Goal: Task Accomplishment & Management: Use online tool/utility

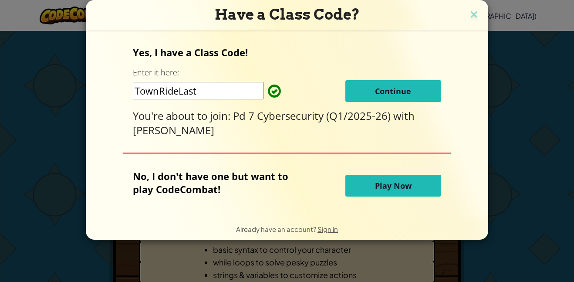
click at [380, 84] on button "Continue" at bounding box center [393, 91] width 96 height 22
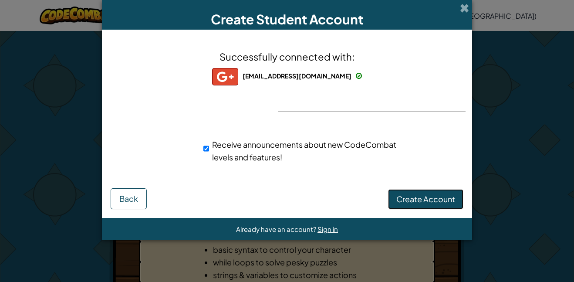
click at [427, 198] on span "Create Account" at bounding box center [425, 199] width 59 height 10
click at [427, 198] on button "Create Account" at bounding box center [425, 199] width 75 height 20
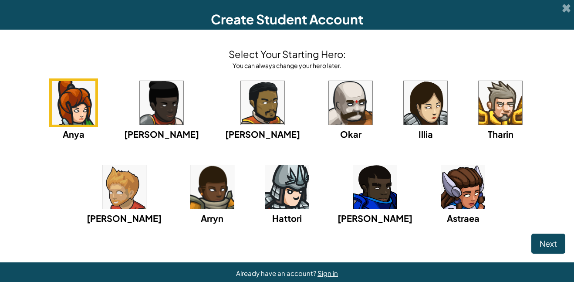
click at [153, 102] on img at bounding box center [162, 103] width 44 height 44
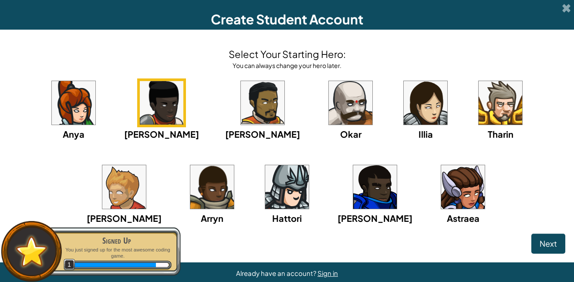
click at [329, 104] on img at bounding box center [351, 103] width 44 height 44
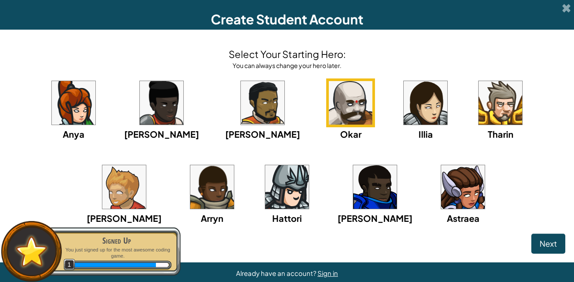
click at [329, 101] on img at bounding box center [351, 103] width 44 height 44
click at [549, 242] on span "Next" at bounding box center [548, 243] width 17 height 10
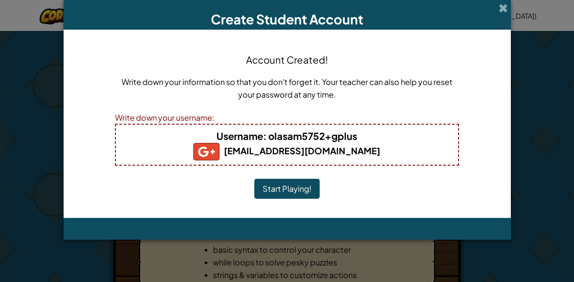
click at [277, 192] on button "Start Playing!" at bounding box center [286, 189] width 65 height 20
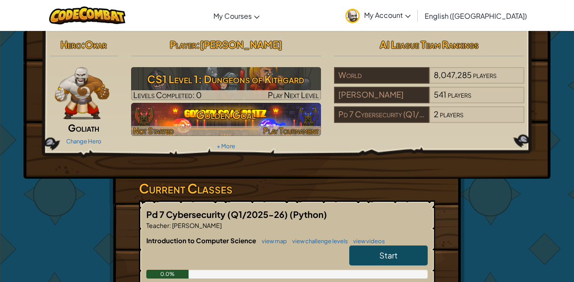
click at [254, 120] on h3 "Golden Goal" at bounding box center [226, 115] width 190 height 20
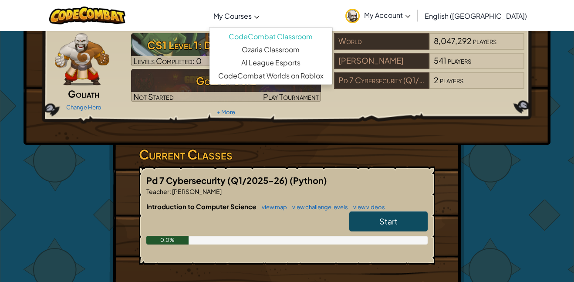
scroll to position [35, 0]
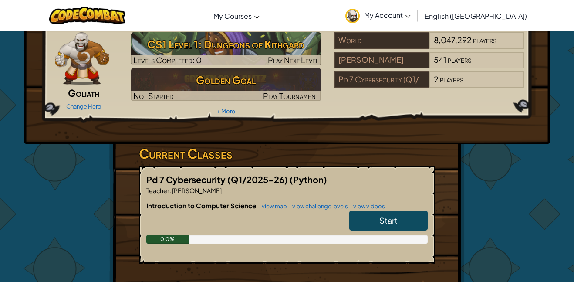
click at [364, 230] on link "Start" at bounding box center [388, 220] width 78 height 20
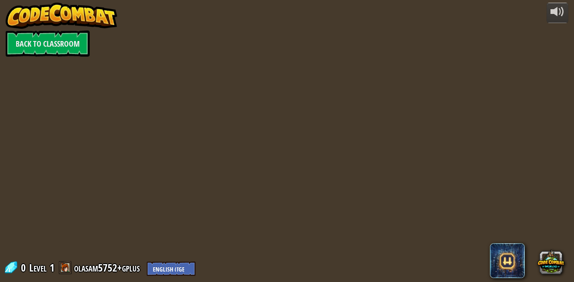
click at [368, 250] on div at bounding box center [286, 141] width 431 height 282
click at [30, 48] on link "Back to Classroom" at bounding box center [48, 43] width 84 height 26
